Goal: Task Accomplishment & Management: Complete application form

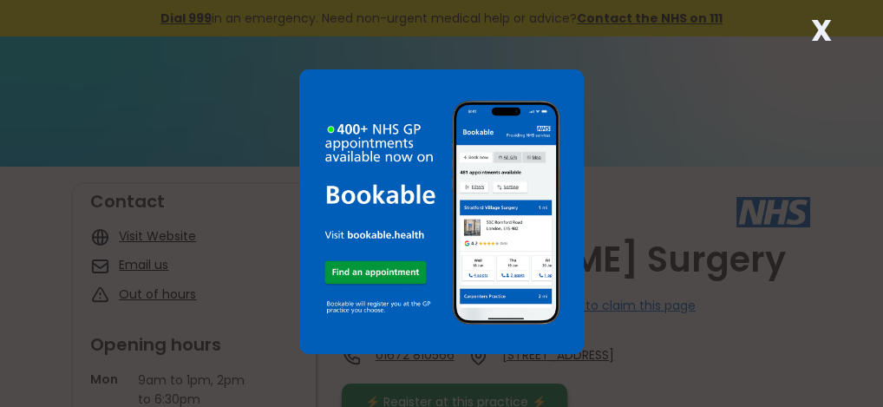
click at [596, 82] on div "X" at bounding box center [441, 203] width 883 height 407
click at [815, 27] on strong "X" at bounding box center [821, 31] width 21 height 42
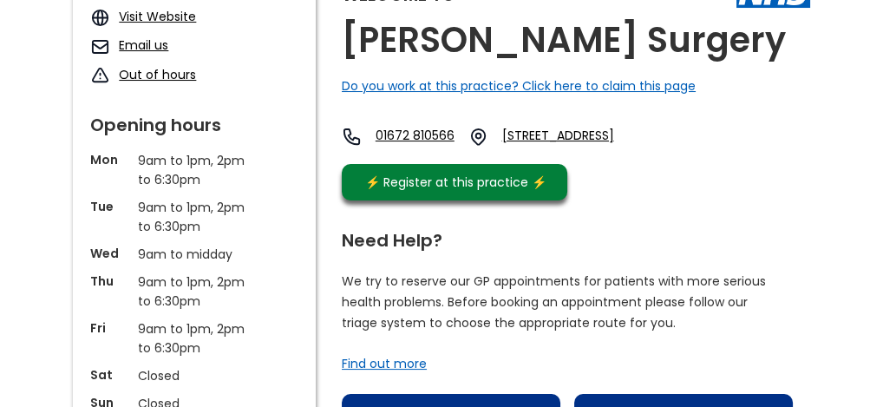
scroll to position [226, 0]
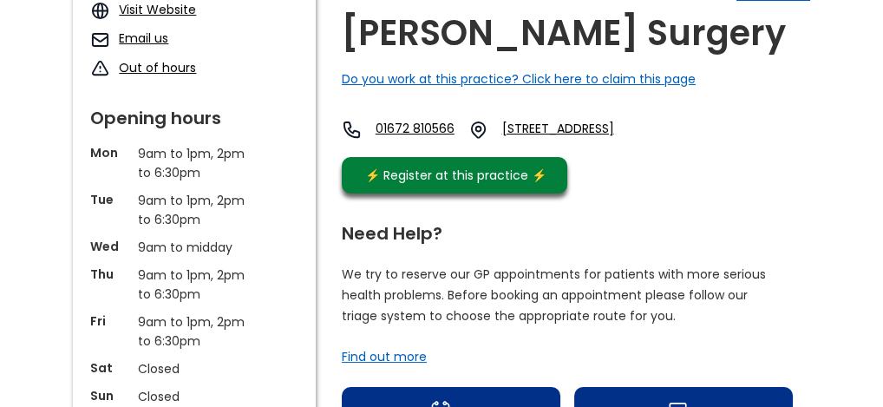
drag, startPoint x: 882, startPoint y: 72, endPoint x: 882, endPoint y: 98, distance: 26.0
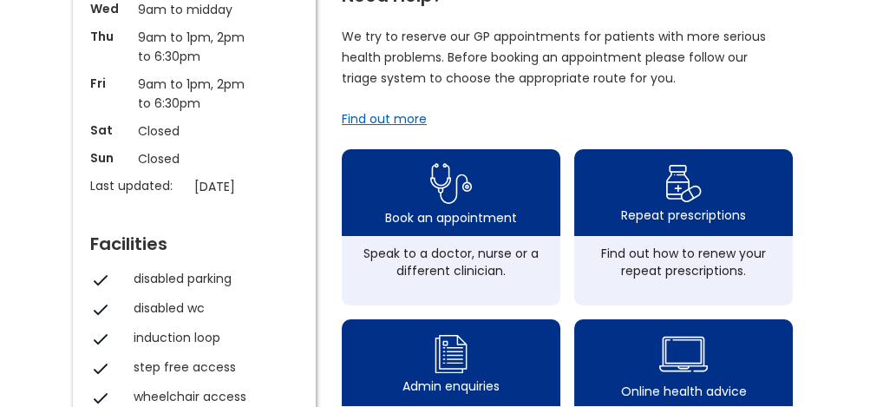
scroll to position [486, 0]
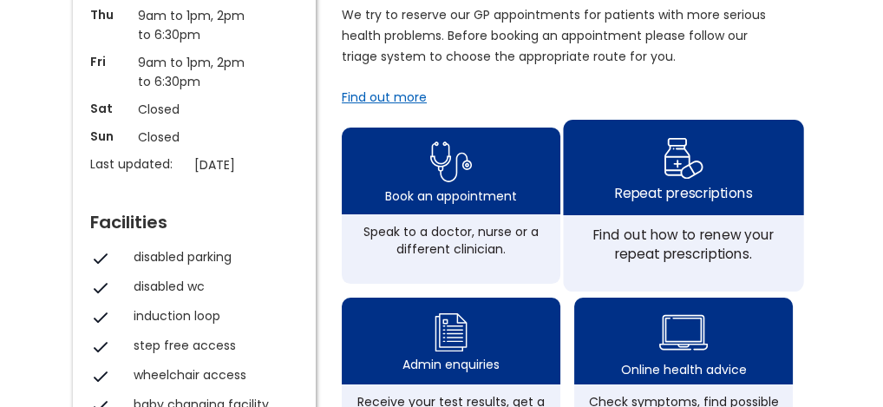
click at [672, 173] on img at bounding box center [683, 158] width 41 height 50
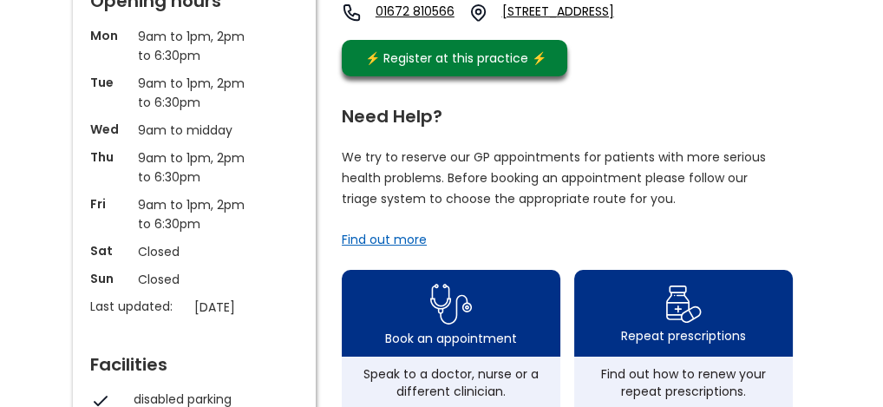
scroll to position [338, 0]
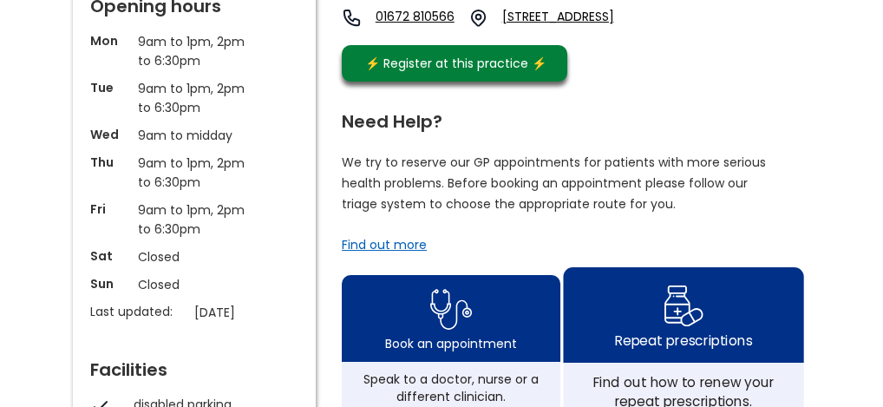
click at [711, 328] on div "Repeat prescriptions" at bounding box center [683, 314] width 240 height 95
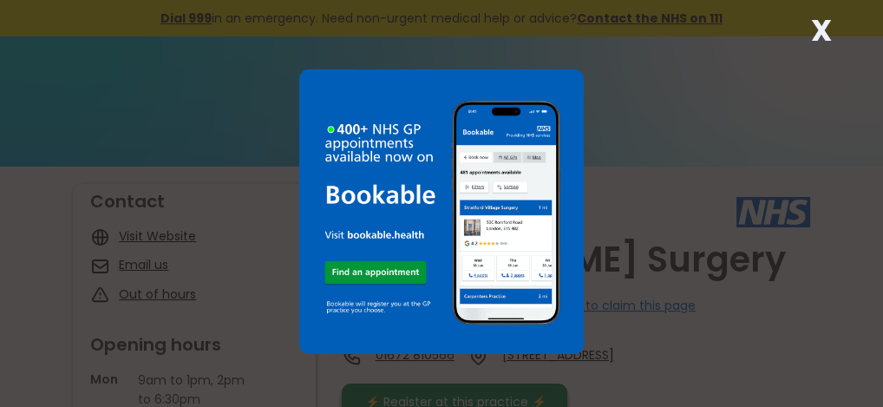
click at [810, 32] on div "X" at bounding box center [821, 37] width 35 height 35
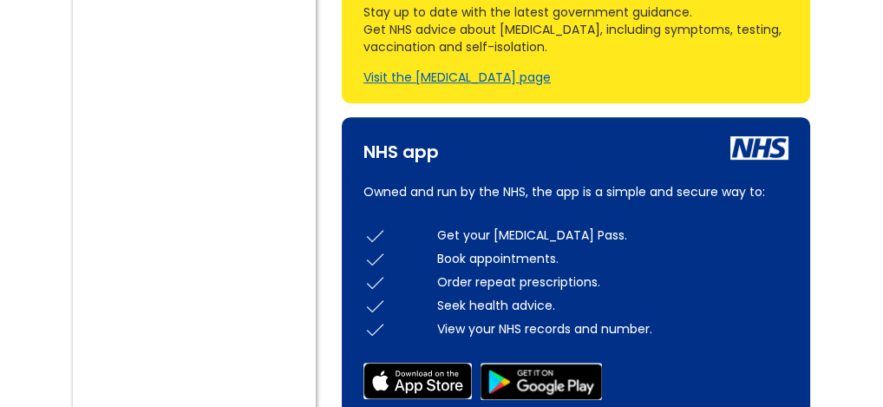
scroll to position [1078, 0]
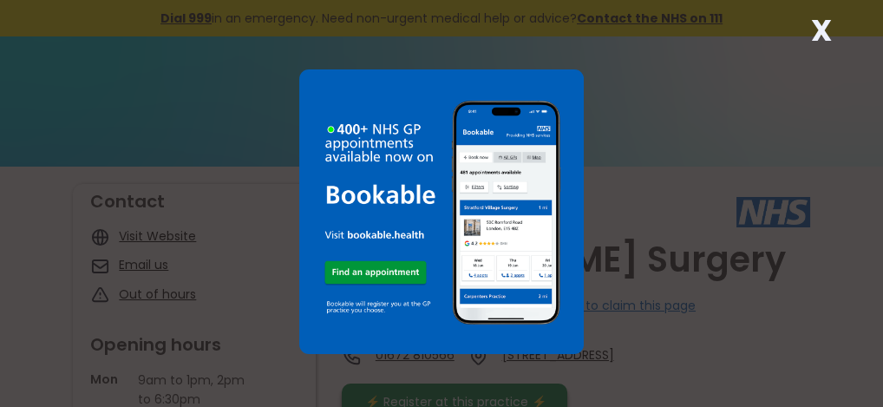
click at [605, 119] on div "X" at bounding box center [441, 203] width 883 height 407
click at [812, 28] on strong "X" at bounding box center [821, 31] width 21 height 42
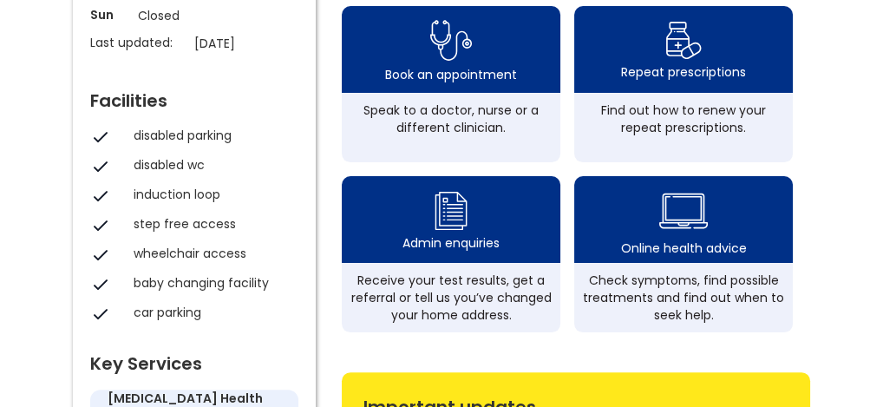
scroll to position [593, 0]
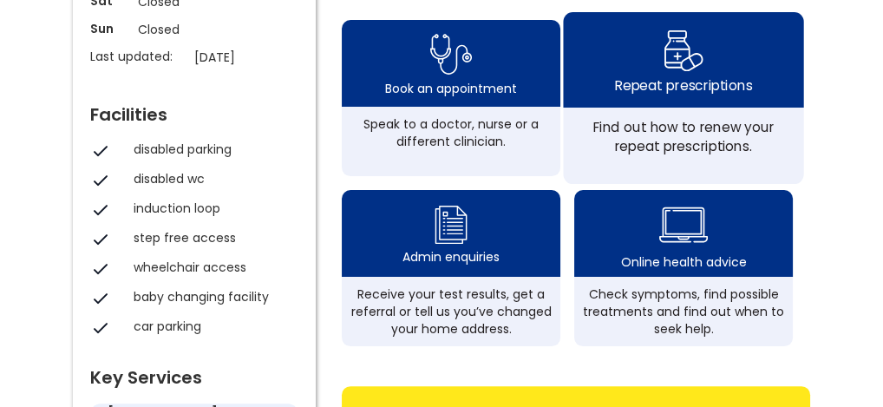
click at [646, 95] on div "Repeat prescriptions" at bounding box center [683, 84] width 137 height 19
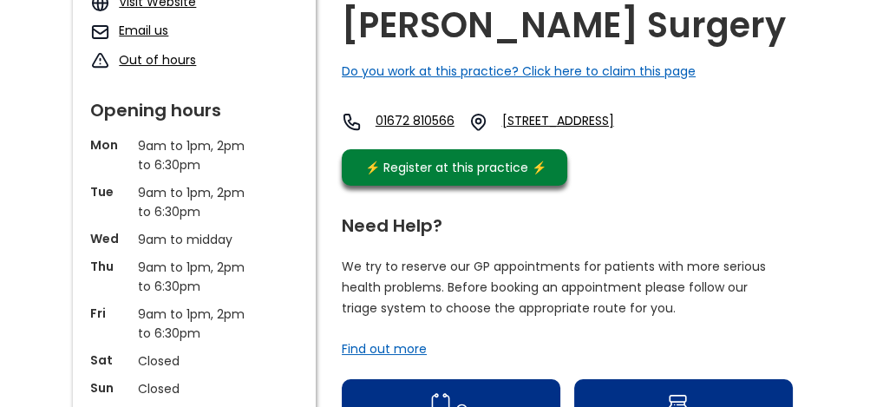
scroll to position [232, 0]
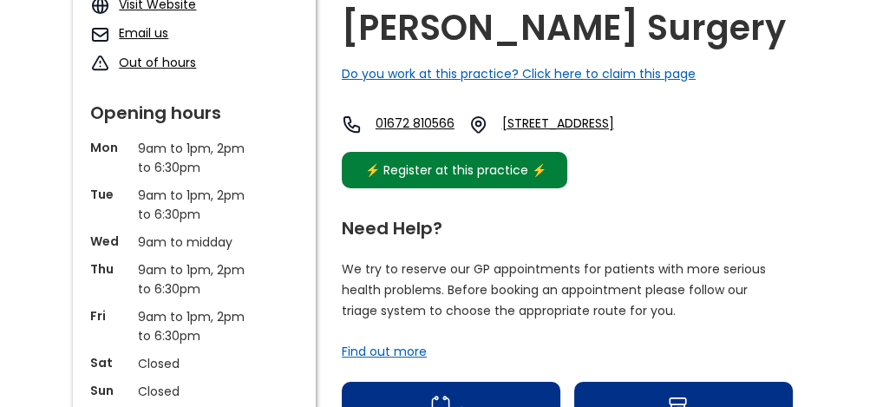
click at [399, 180] on div "⚡️ Register at this practice ⚡️" at bounding box center [456, 170] width 200 height 19
